Goal: Information Seeking & Learning: Learn about a topic

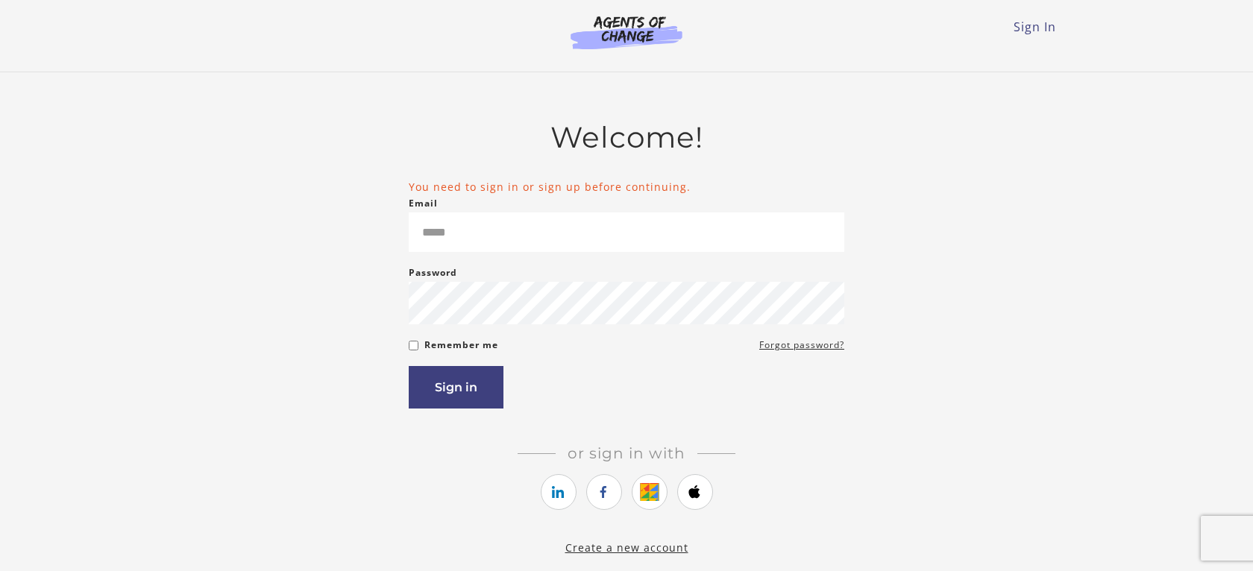
type input "**********"
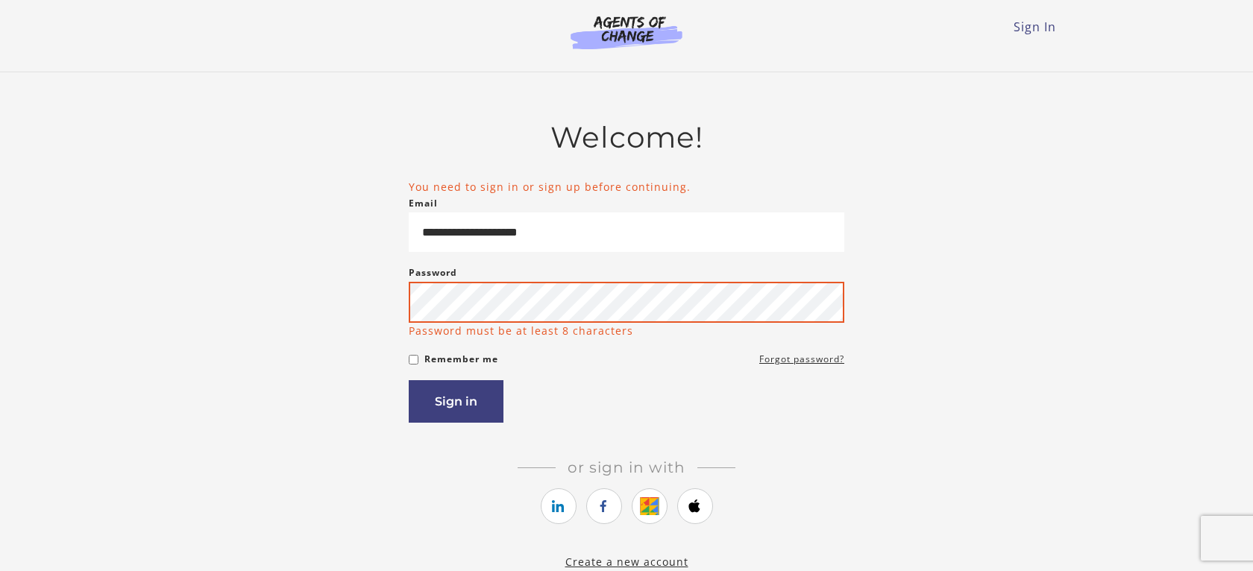
click at [409, 380] on button "Sign in" at bounding box center [456, 401] width 95 height 43
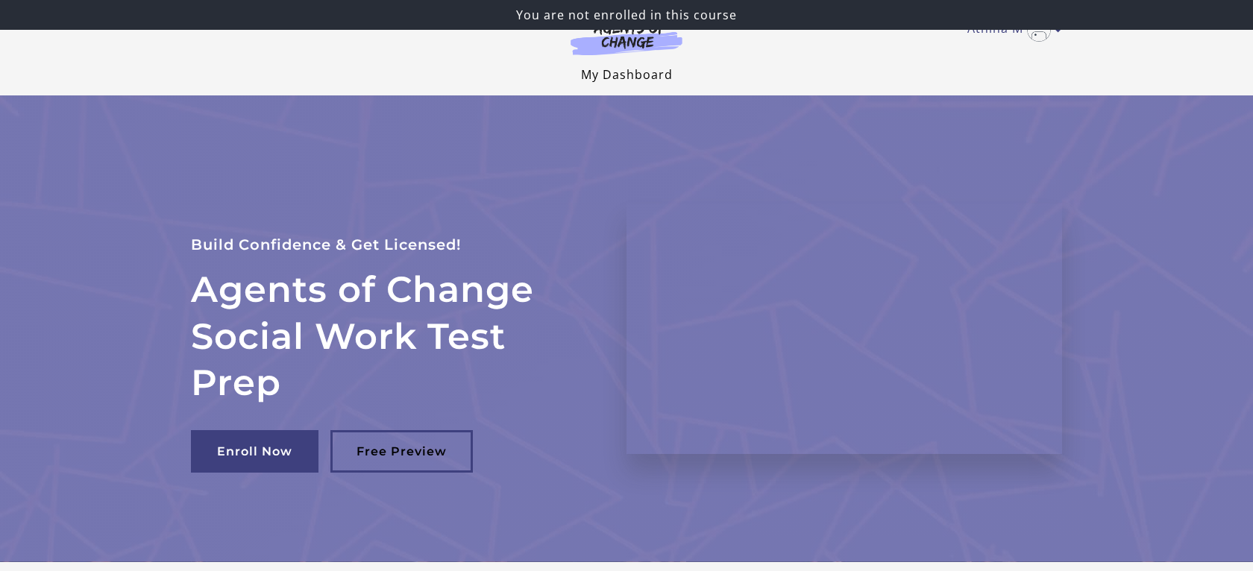
click at [618, 68] on link "My Dashboard" at bounding box center [627, 74] width 92 height 16
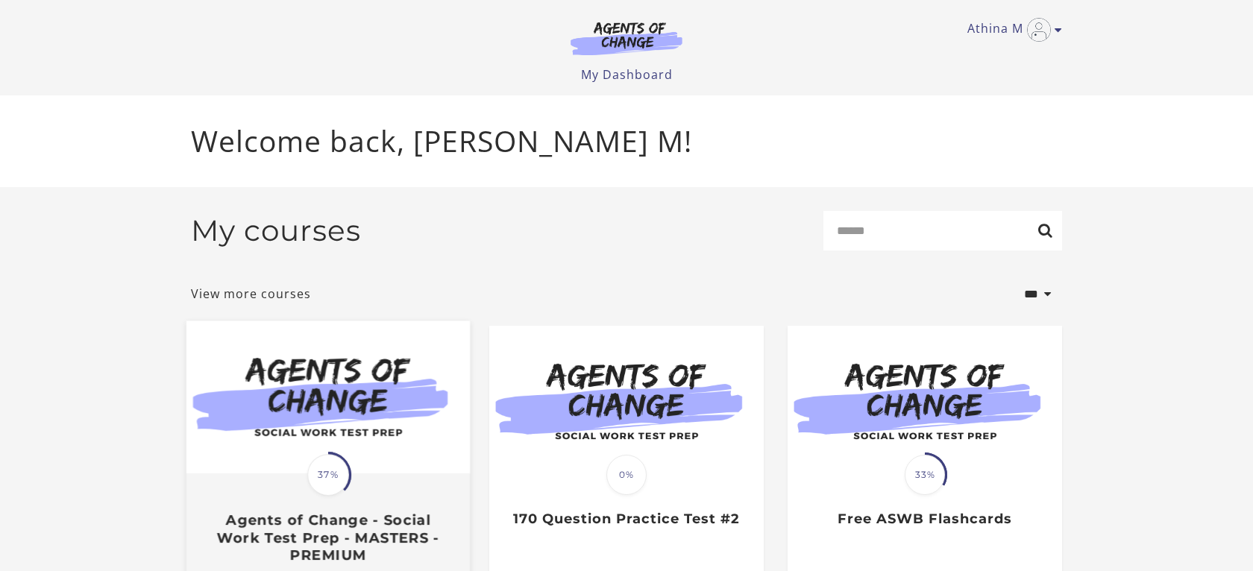
click at [374, 421] on img at bounding box center [327, 397] width 283 height 153
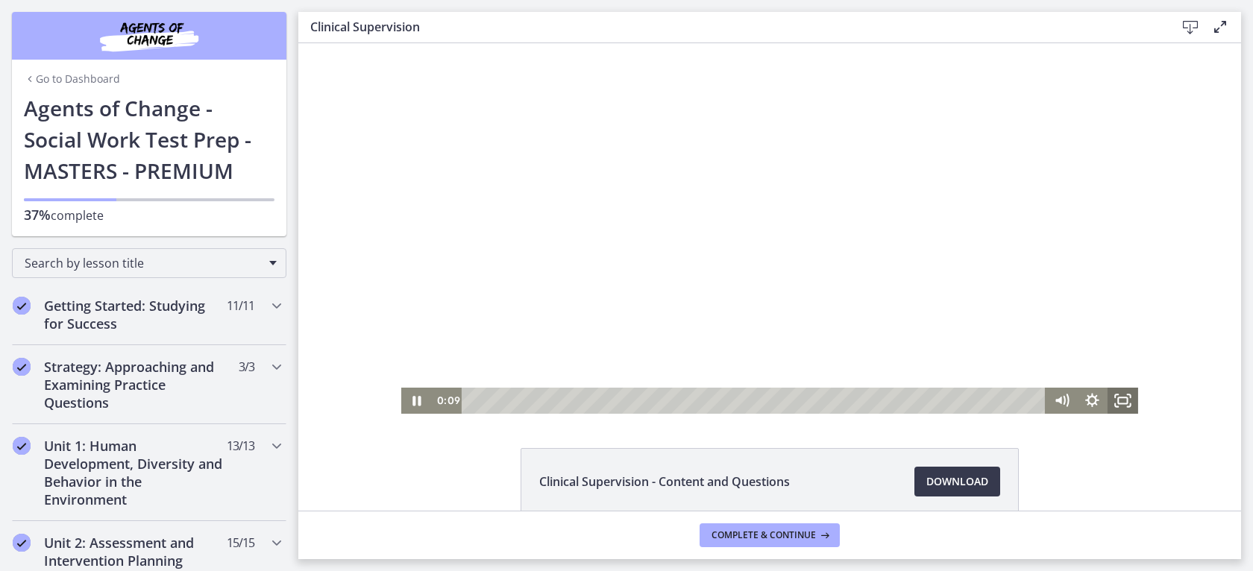
click at [1119, 398] on icon "Fullscreen" at bounding box center [1123, 401] width 31 height 26
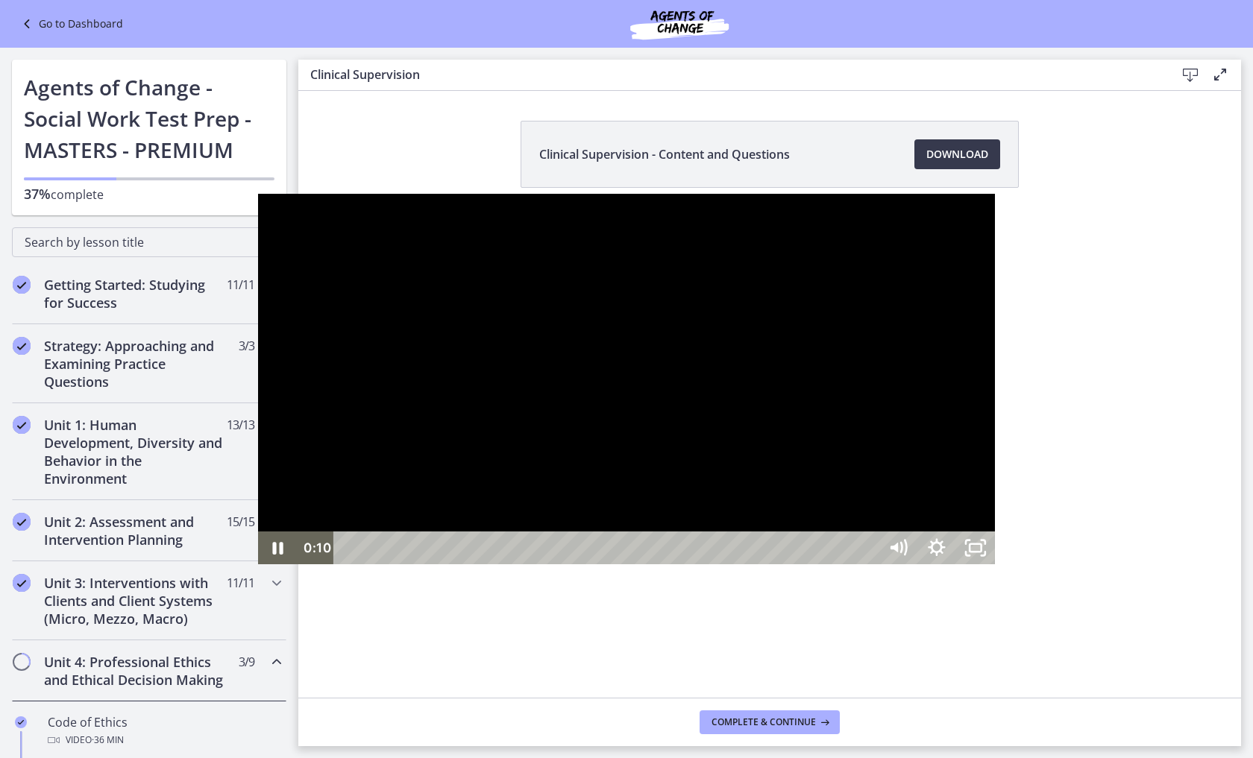
click at [973, 444] on div at bounding box center [626, 379] width 737 height 371
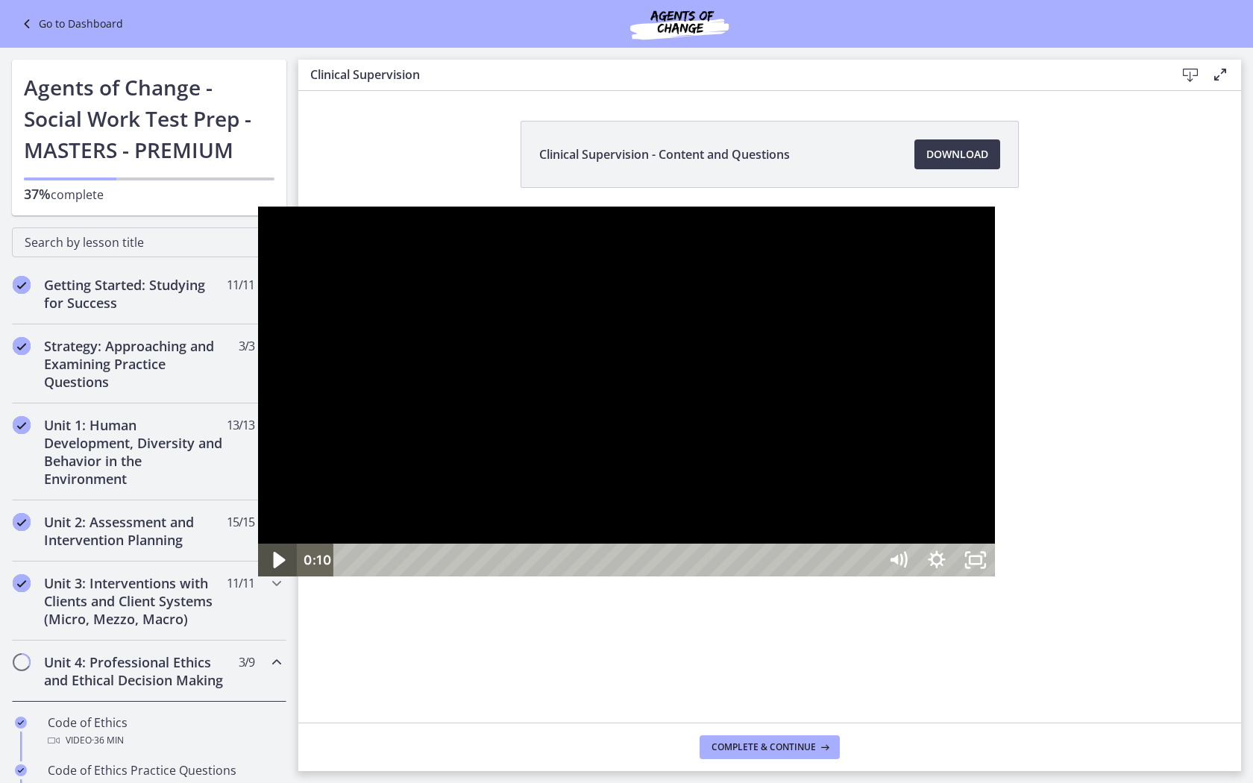
click at [274, 569] on icon "Play Video" at bounding box center [280, 561] width 12 height 16
click at [390, 571] on div at bounding box center [626, 392] width 737 height 371
click at [373, 571] on div at bounding box center [626, 392] width 737 height 371
click at [374, 523] on div at bounding box center [626, 392] width 737 height 371
click at [258, 459] on div at bounding box center [626, 392] width 737 height 371
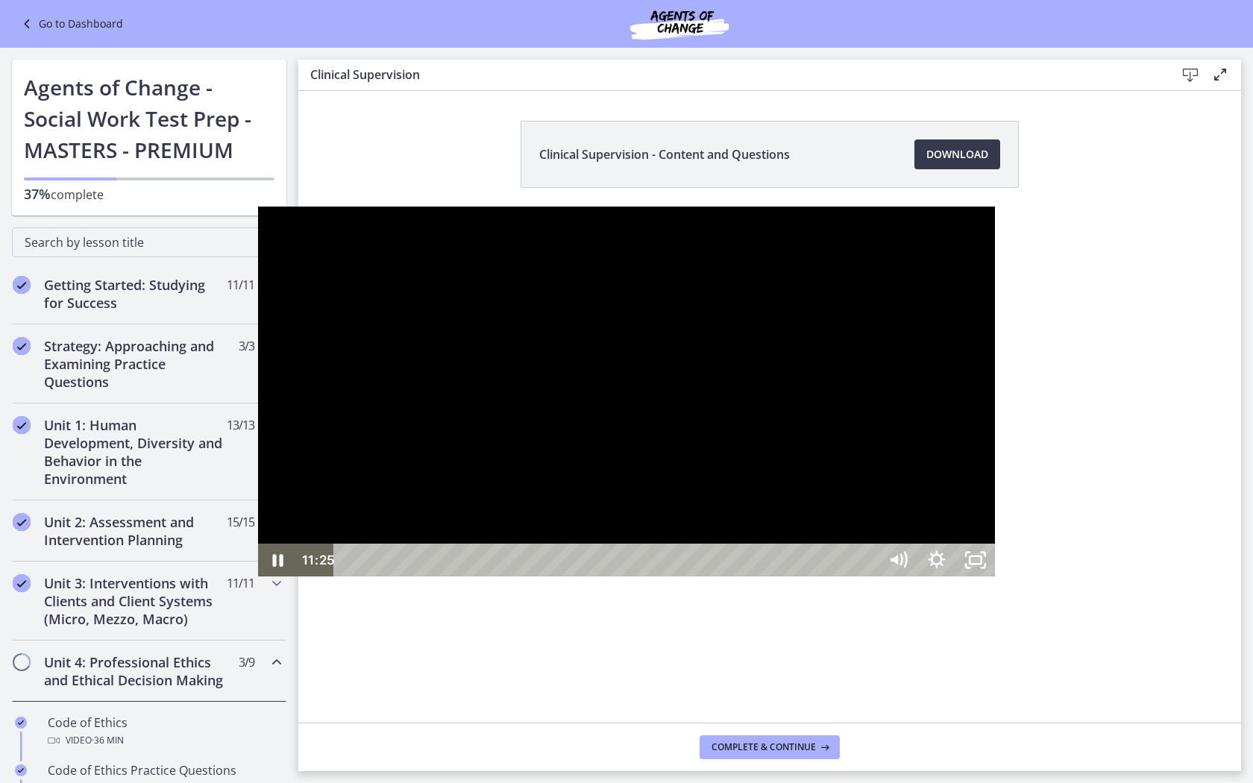
click at [258, 477] on div at bounding box center [626, 392] width 737 height 371
click at [258, 421] on div at bounding box center [626, 392] width 737 height 371
click at [323, 321] on div at bounding box center [626, 392] width 737 height 371
click at [258, 279] on div at bounding box center [626, 392] width 737 height 371
click at [258, 295] on div at bounding box center [626, 392] width 737 height 371
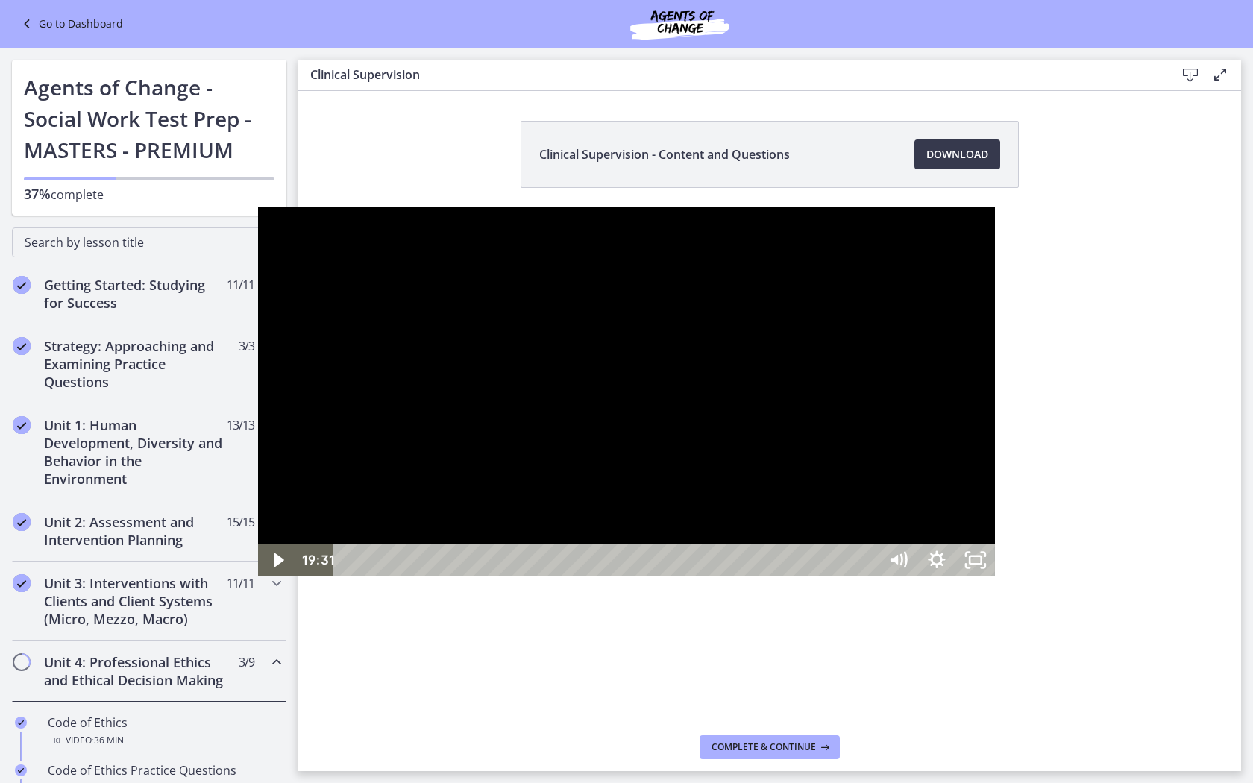
click at [258, 295] on div at bounding box center [626, 392] width 737 height 371
click at [778, 571] on div "20:37" at bounding box center [608, 560] width 521 height 33
click at [890, 384] on div at bounding box center [626, 392] width 737 height 371
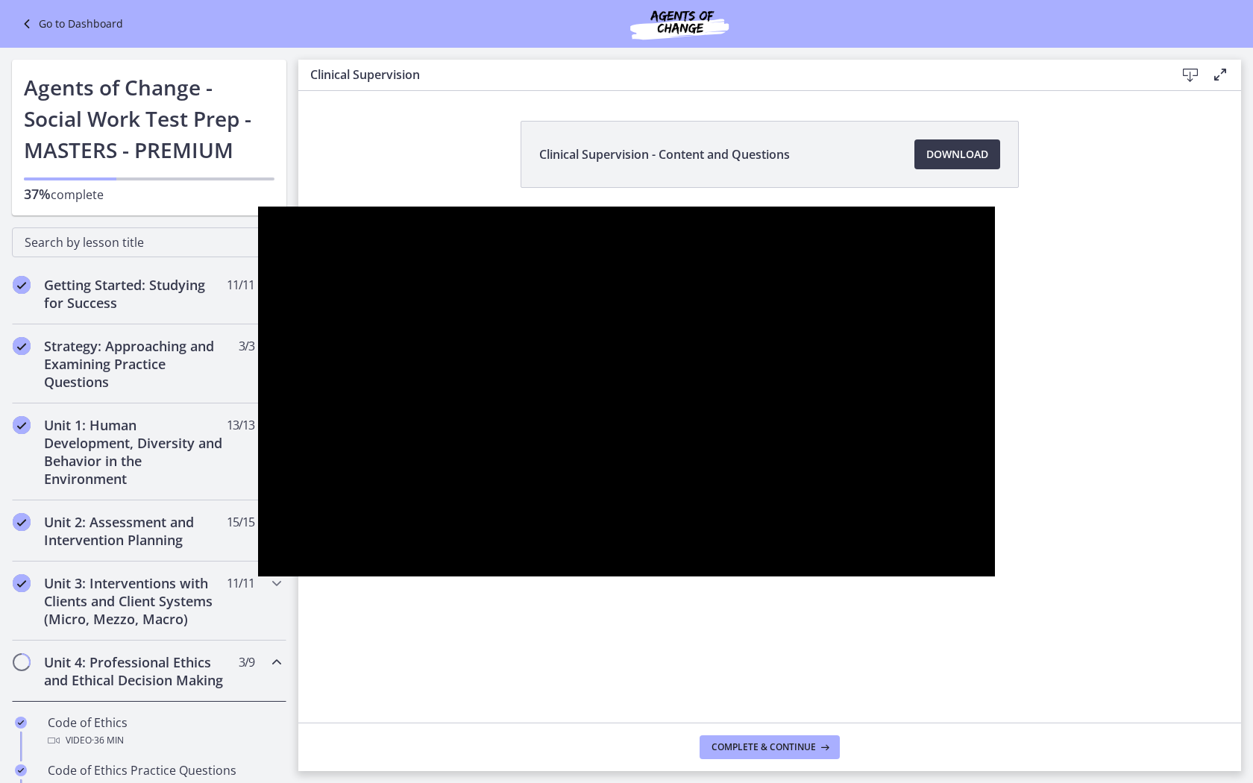
click at [890, 384] on div at bounding box center [626, 392] width 737 height 371
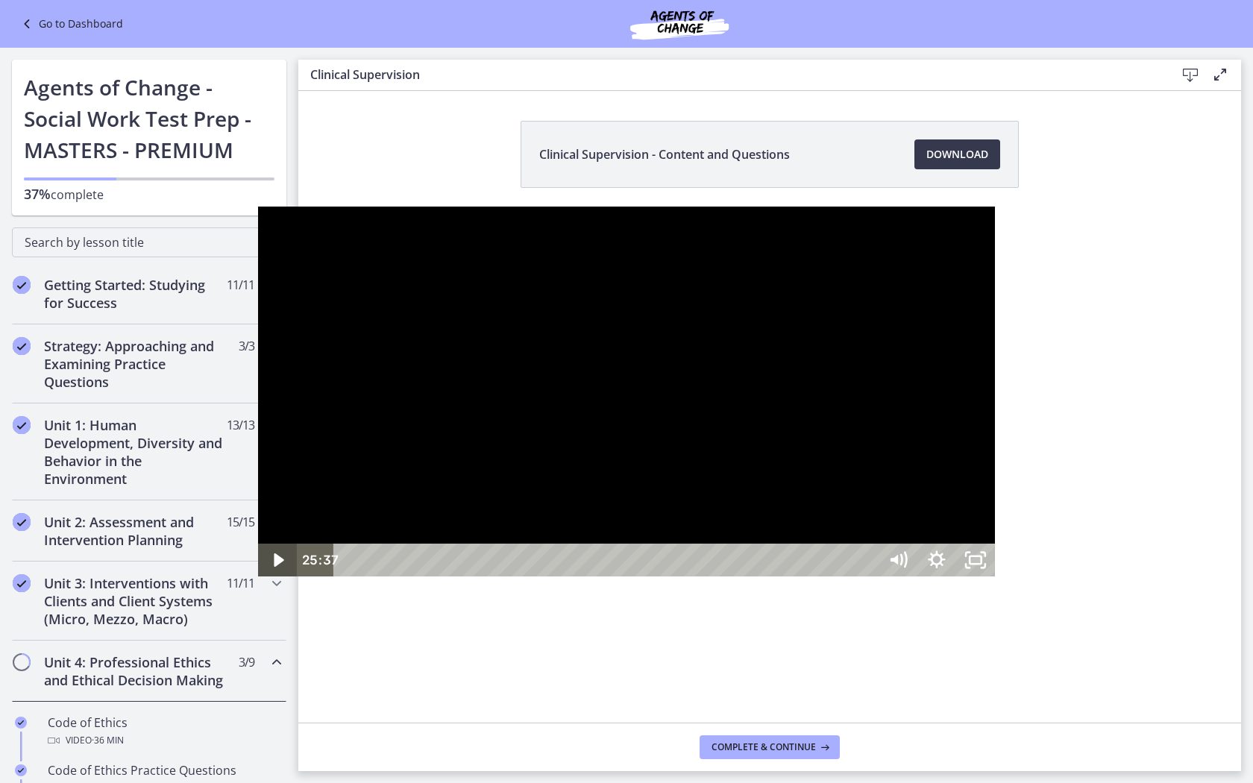
click at [274, 567] on icon "Play Video" at bounding box center [279, 559] width 10 height 13
drag, startPoint x: 950, startPoint y: 764, endPoint x: 1020, endPoint y: 761, distance: 70.2
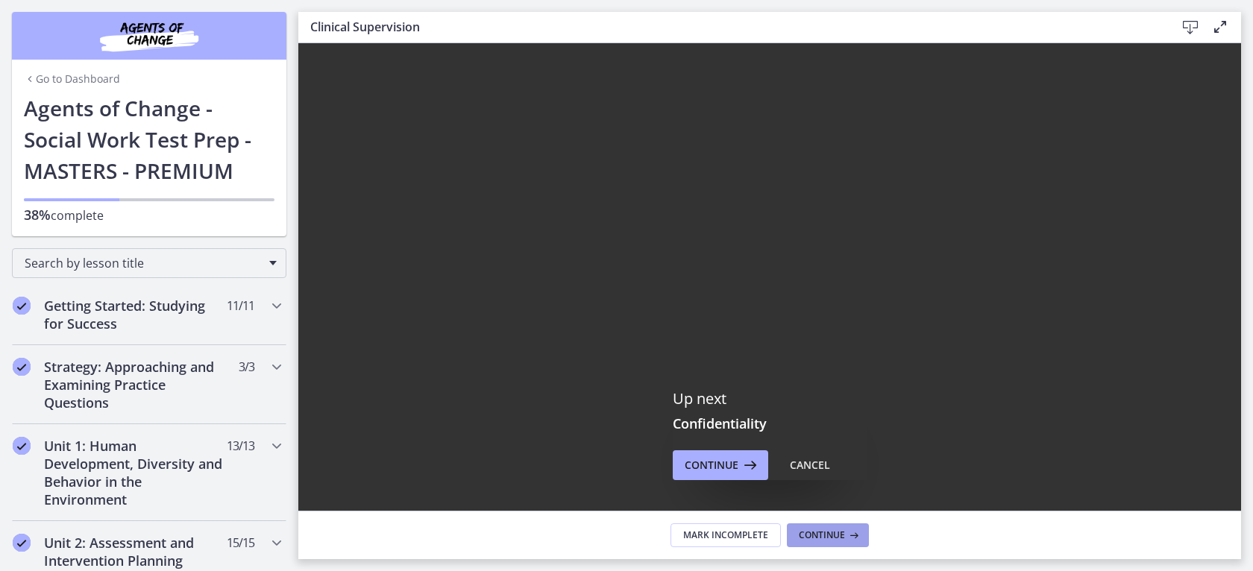
click at [801, 535] on span "Continue" at bounding box center [822, 536] width 46 height 12
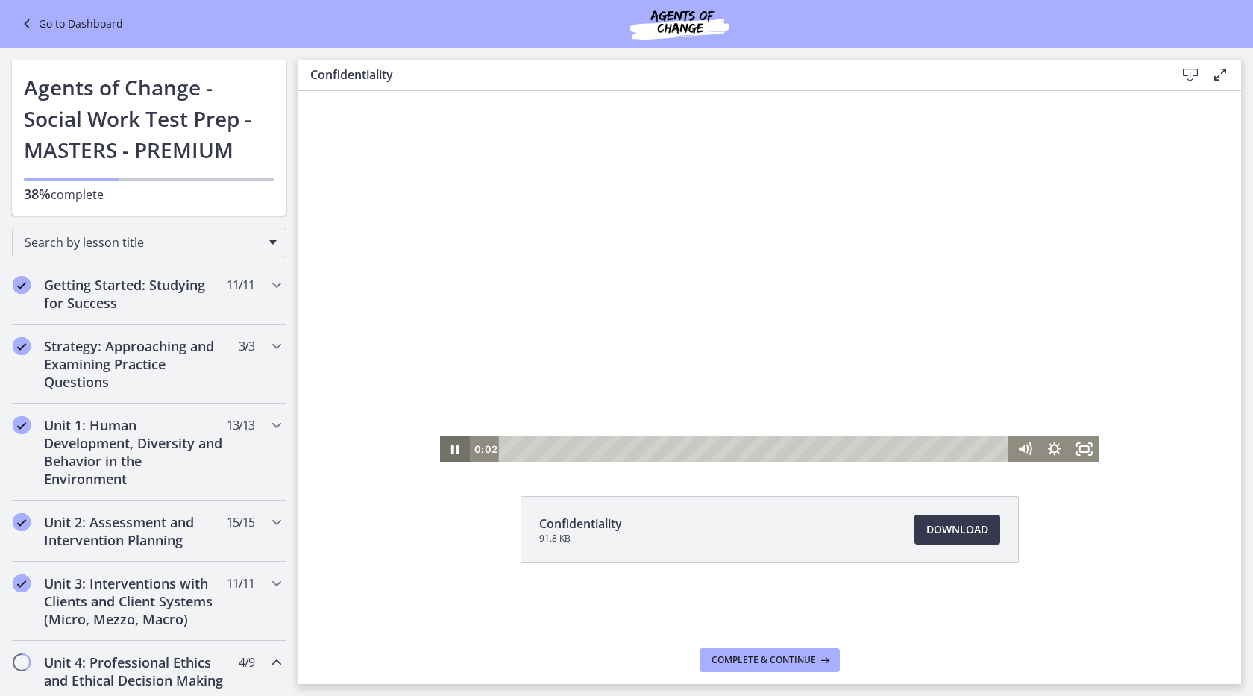
click at [450, 450] on icon "Pause" at bounding box center [455, 448] width 30 height 25
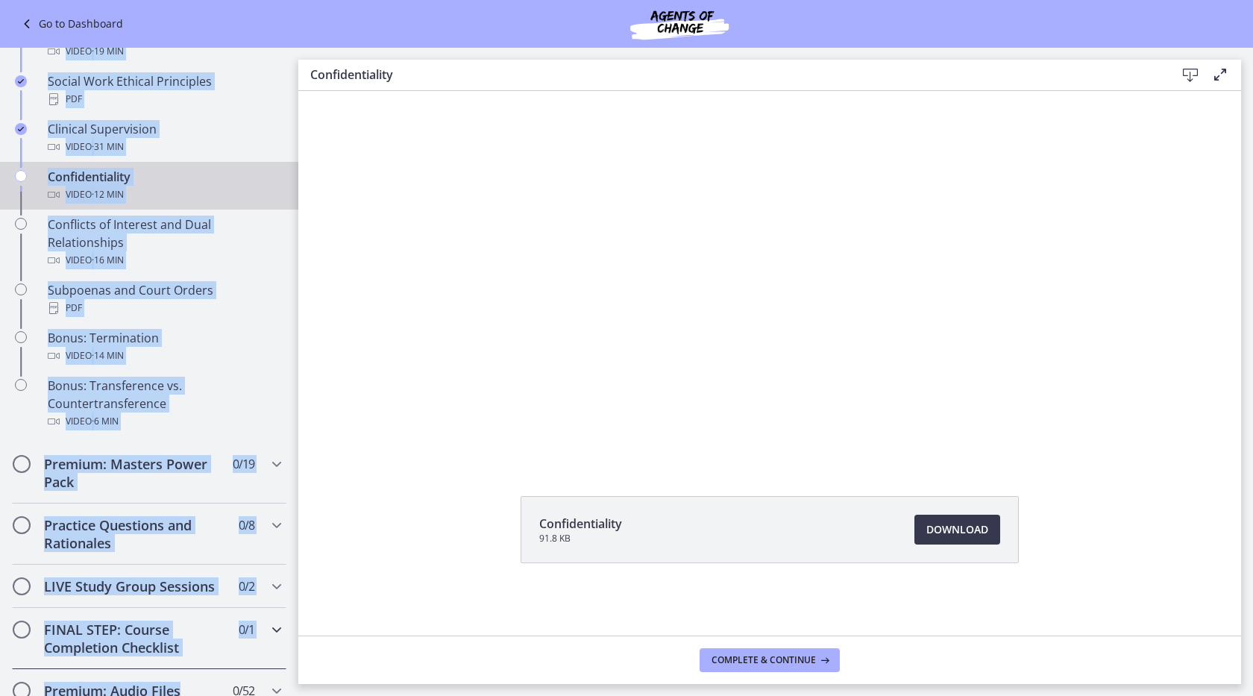
scroll to position [814, 0]
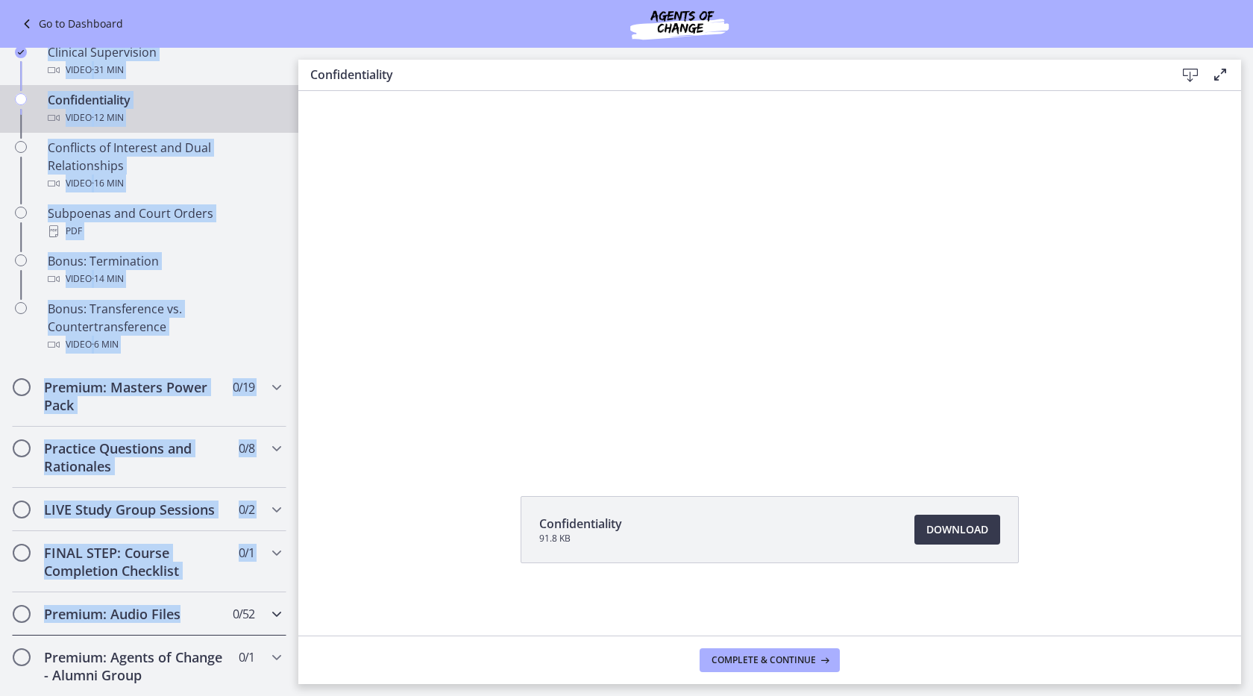
drag, startPoint x: 291, startPoint y: 222, endPoint x: 223, endPoint y: 629, distance: 413.6
click at [223, 571] on div "Go to Dashboard Go to Dashboard Agents of Change - Social Work Test Prep - MAST…" at bounding box center [149, 66] width 298 height 1664
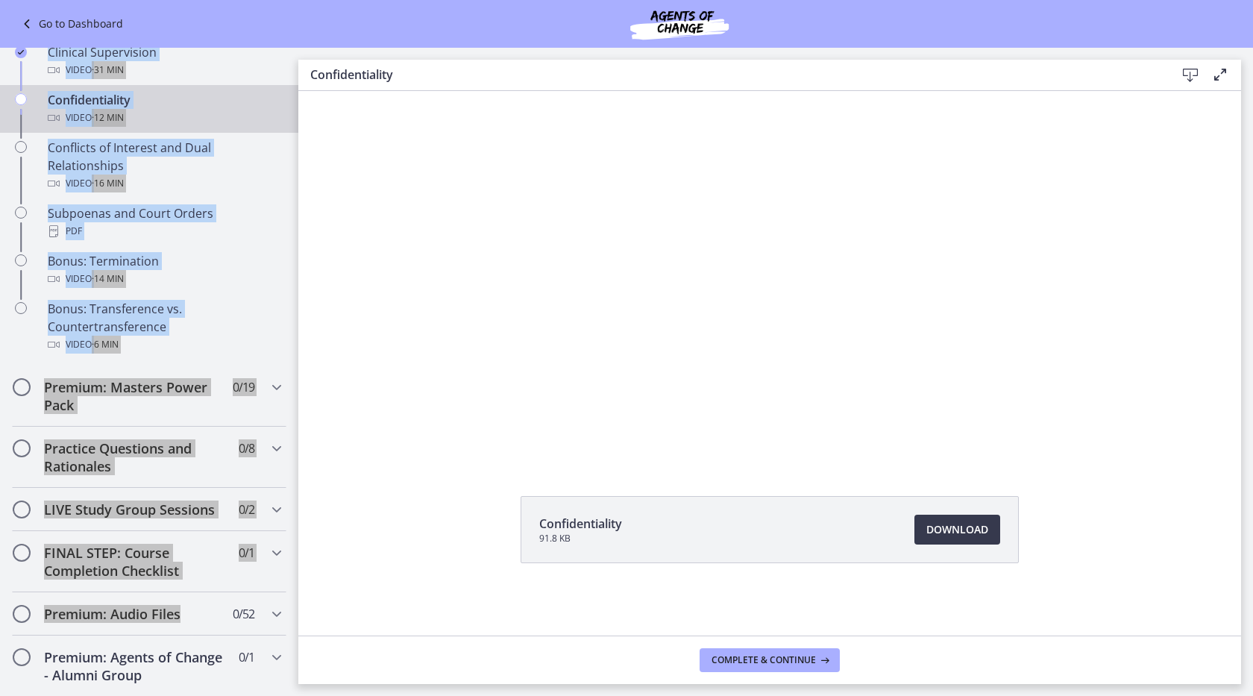
click at [348, 141] on div "Click for sound @keyframes VOLUME_SMALL_WAVE_FLASH { 0% { opacity: 0; } 33% { o…" at bounding box center [769, 276] width 943 height 371
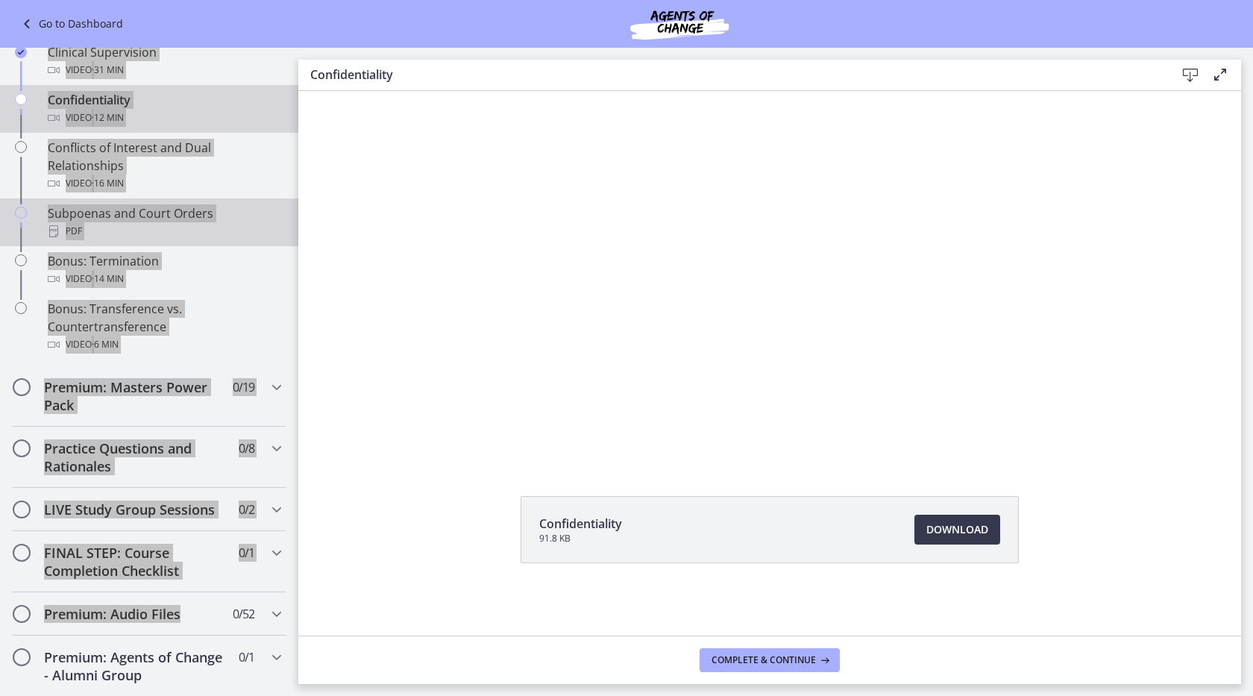
scroll to position [816, 0]
